Goal: Task Accomplishment & Management: Manage account settings

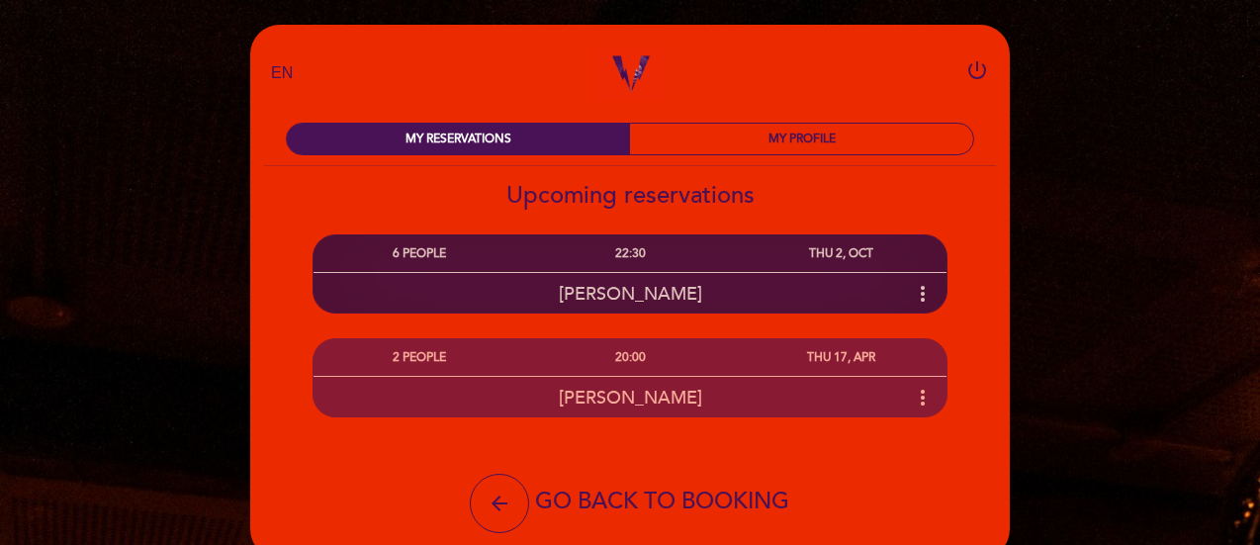
click at [914, 294] on icon "more_vert" at bounding box center [923, 294] width 24 height 24
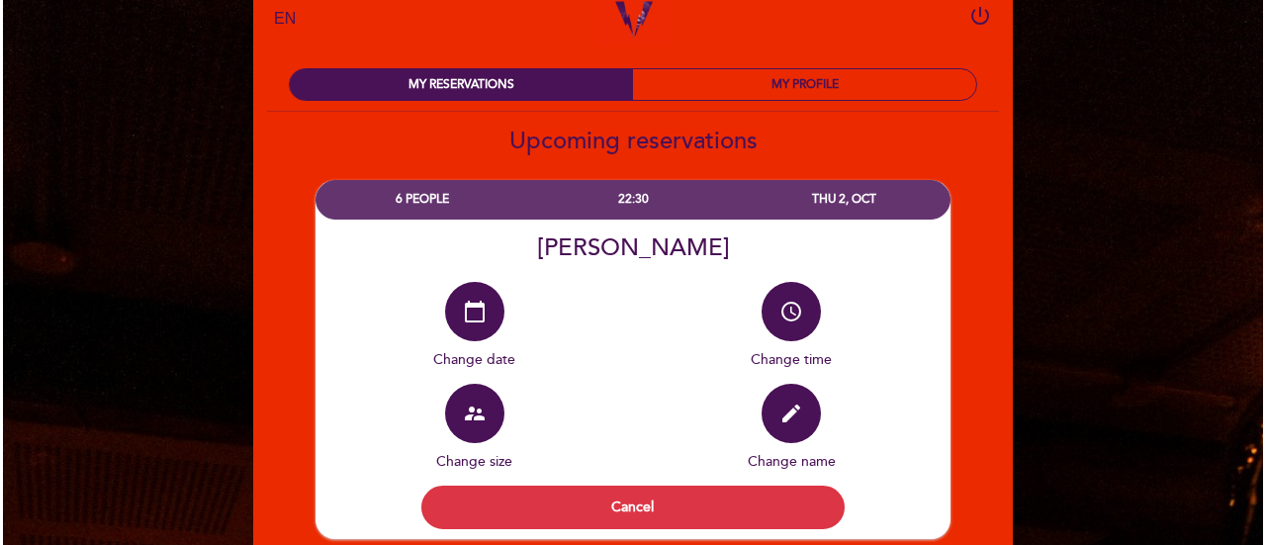
scroll to position [99, 0]
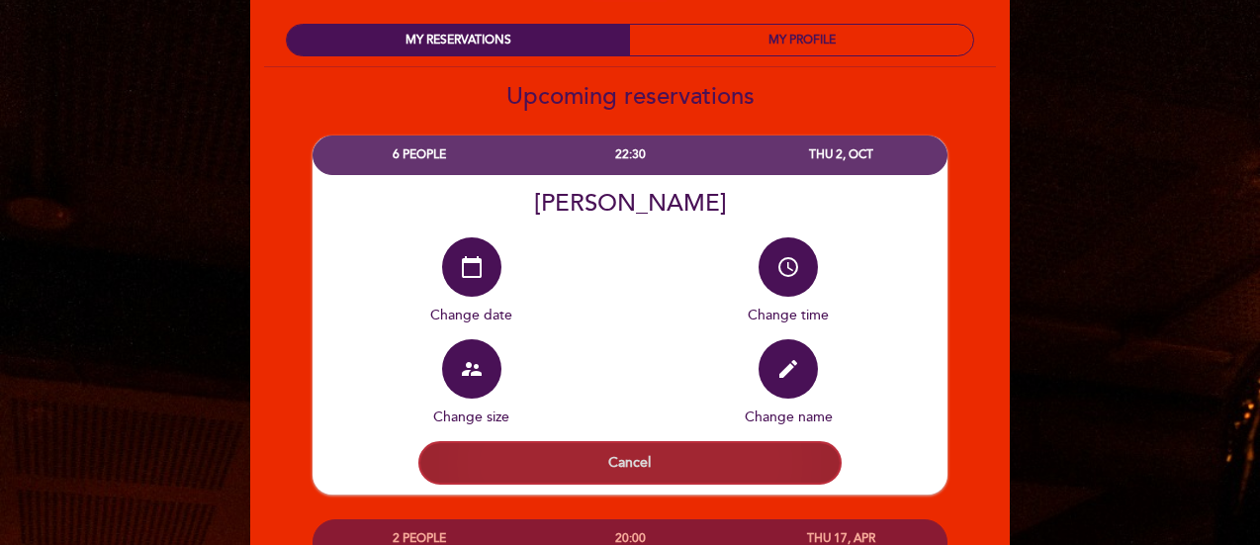
click at [686, 454] on button "Cancel" at bounding box center [629, 463] width 423 height 44
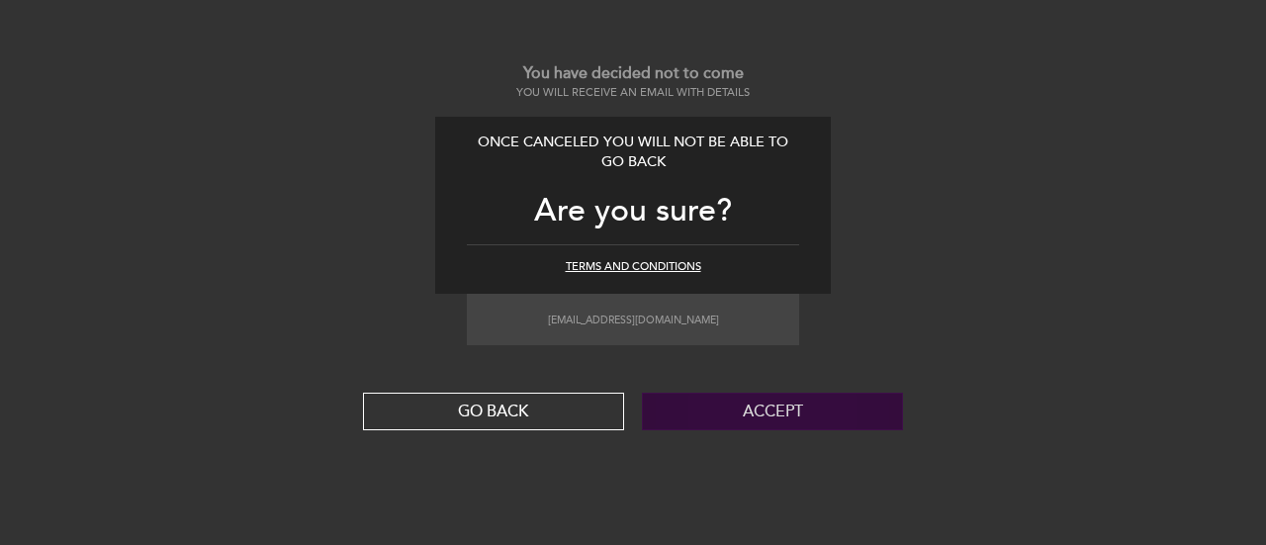
click at [809, 406] on button "Accept" at bounding box center [772, 412] width 261 height 38
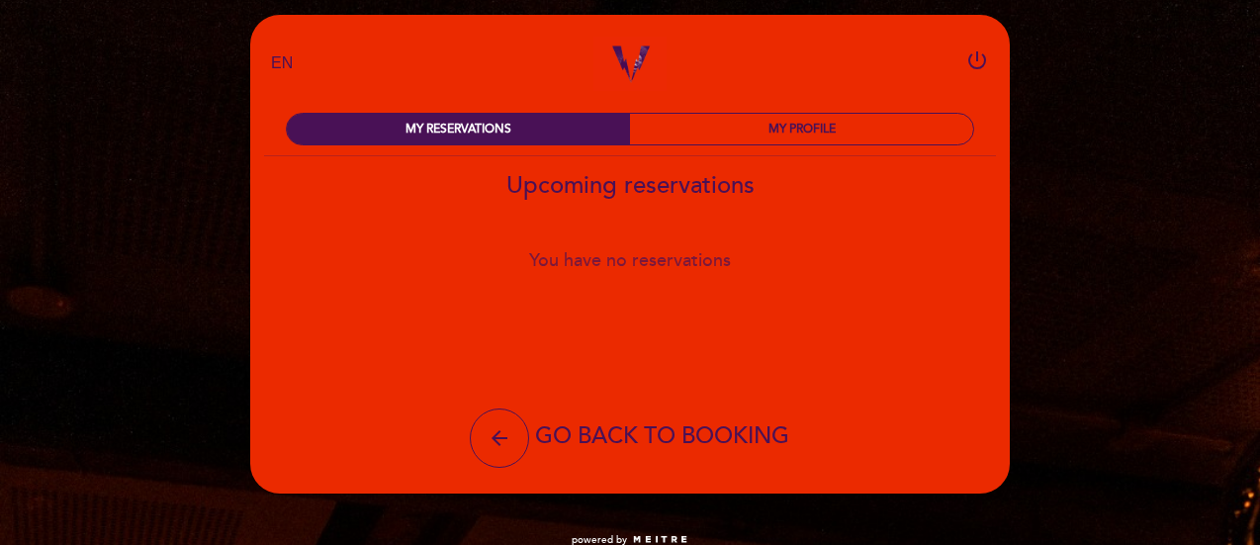
scroll to position [0, 0]
